Goal: Find specific page/section: Find specific page/section

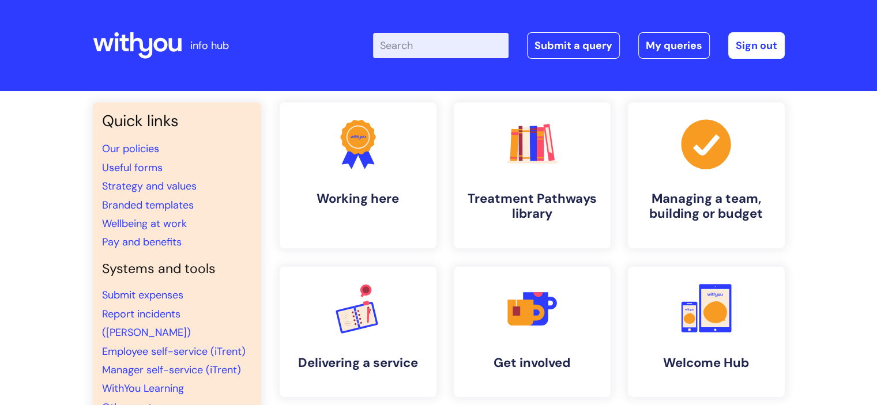
click at [455, 50] on input "Enter your search term here..." at bounding box center [440, 45] width 135 height 25
type input "new it form"
click button "Search" at bounding box center [0, 0] width 0 height 0
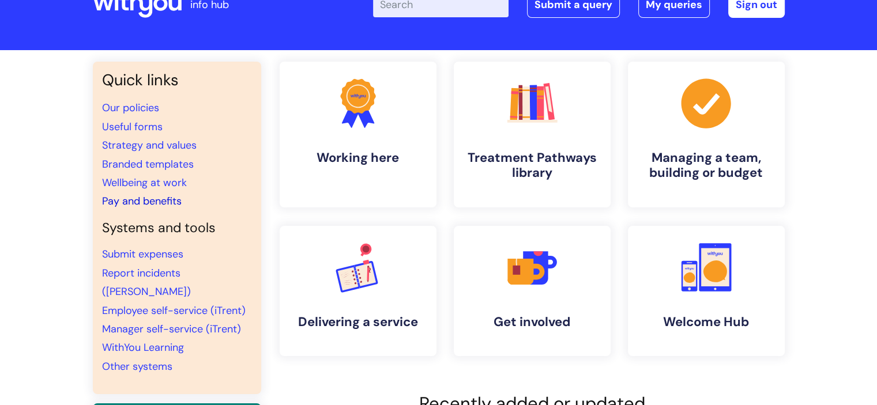
scroll to position [58, 0]
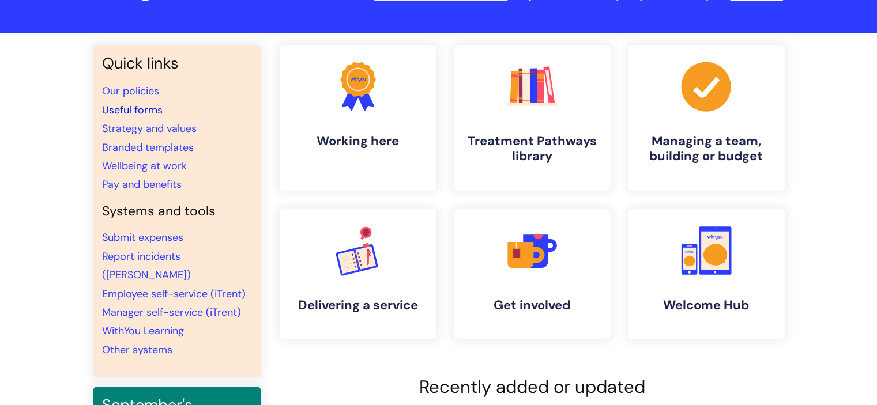
click at [136, 105] on link "Useful forms" at bounding box center [132, 110] width 61 height 14
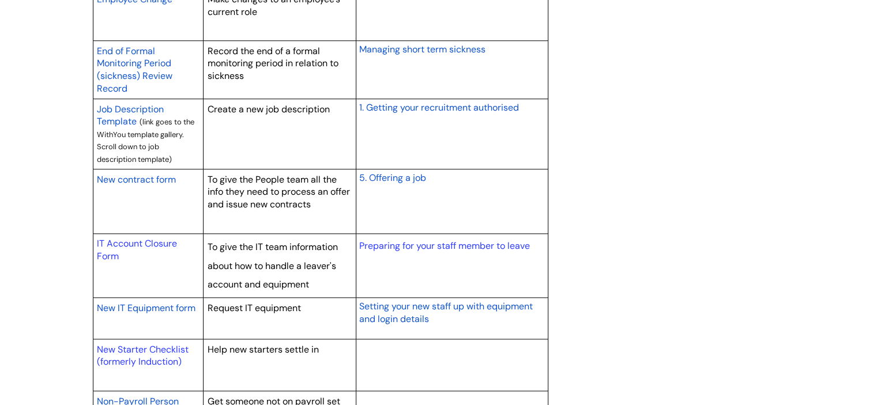
scroll to position [1038, 0]
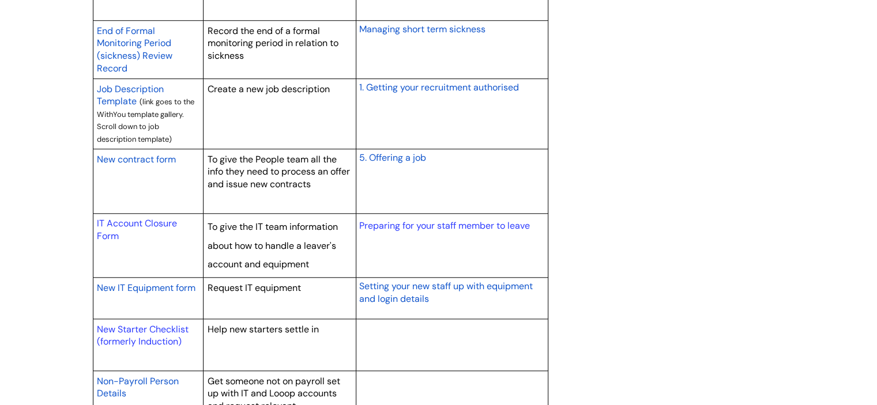
click at [157, 286] on span "New IT Equipment form" at bounding box center [146, 288] width 99 height 12
